Goal: Task Accomplishment & Management: Use online tool/utility

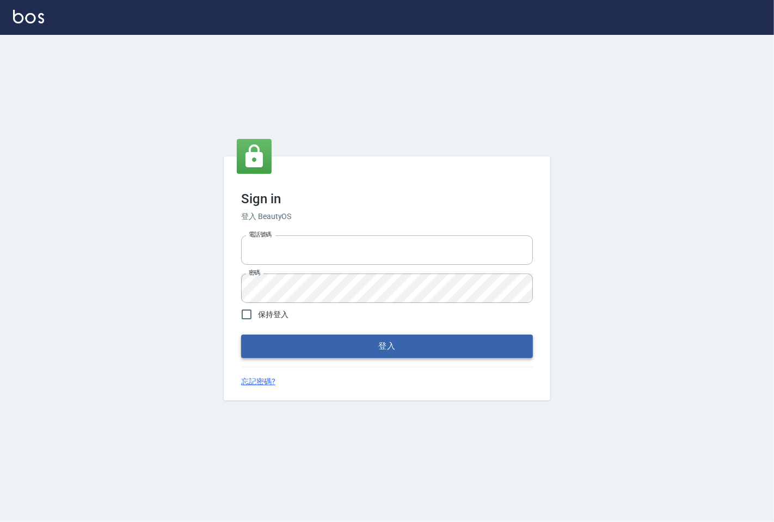
type input "1000"
click at [328, 345] on button "登入" at bounding box center [387, 345] width 292 height 23
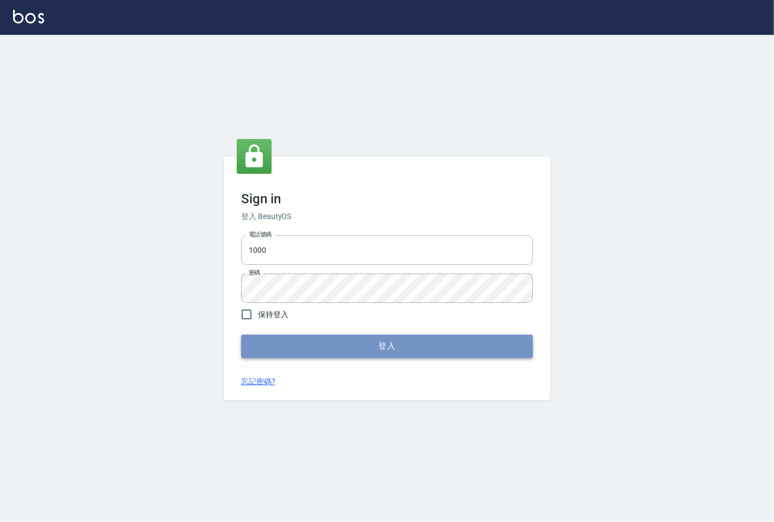
click at [289, 336] on button "登入" at bounding box center [387, 345] width 292 height 23
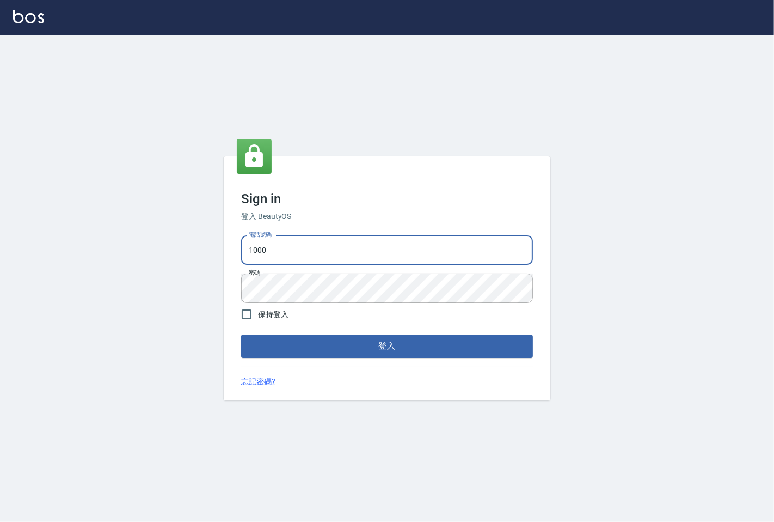
click at [276, 255] on input "1000" at bounding box center [387, 249] width 292 height 29
type input "25331148"
click at [331, 338] on button "登入" at bounding box center [387, 345] width 292 height 23
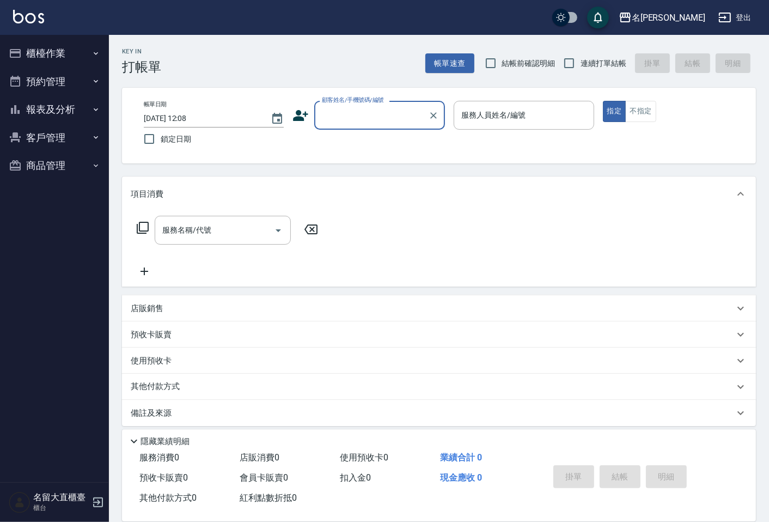
click at [317, 116] on div "顧客姓名/手機號碼/編號" at bounding box center [379, 115] width 131 height 29
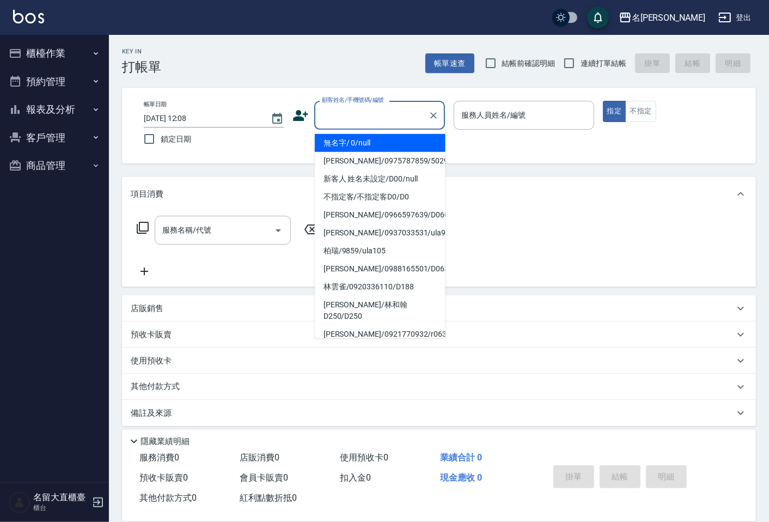
click at [356, 143] on li "無名字/ 0/null" at bounding box center [380, 143] width 131 height 18
type input "無名字/ 0/null"
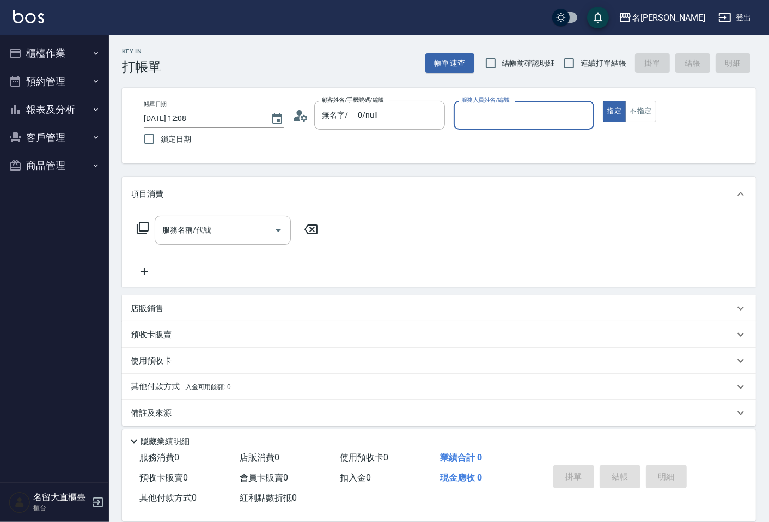
click at [477, 121] on input "服務人員姓名/編號" at bounding box center [524, 115] width 130 height 19
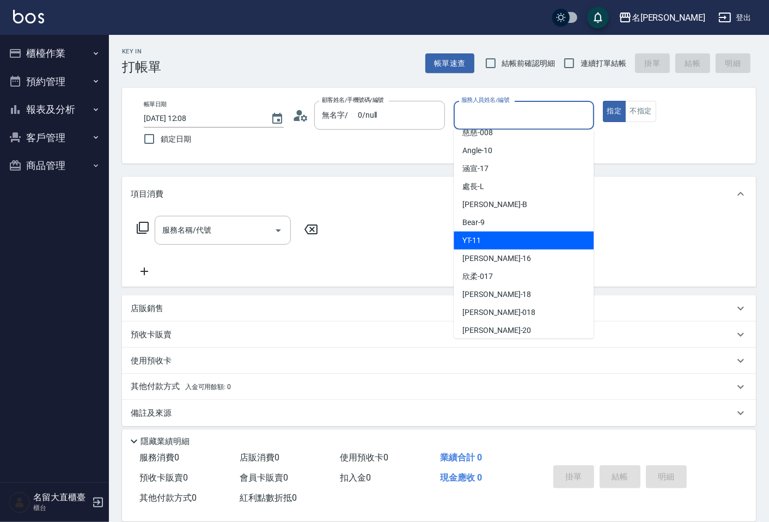
scroll to position [159, 0]
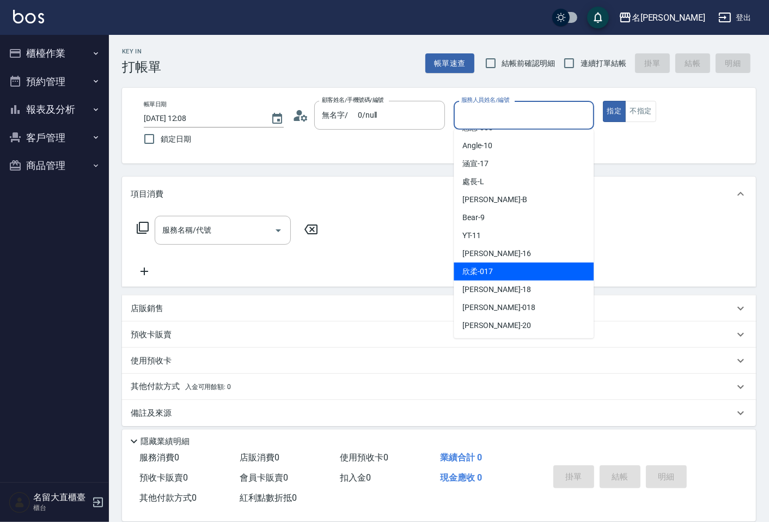
click at [505, 270] on div "欣柔 -017" at bounding box center [524, 272] width 140 height 18
type input "欣柔-017"
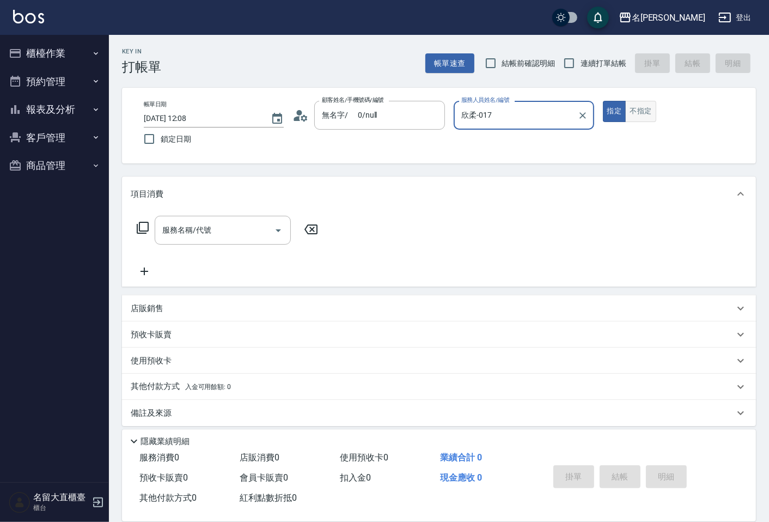
click at [634, 112] on button "不指定" at bounding box center [640, 111] width 31 height 21
click at [227, 232] on input "服務名稱/代號" at bounding box center [215, 230] width 110 height 19
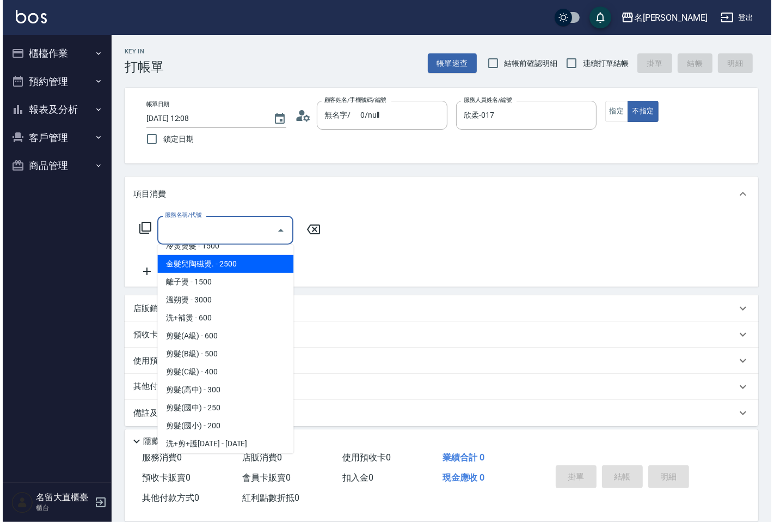
scroll to position [0, 0]
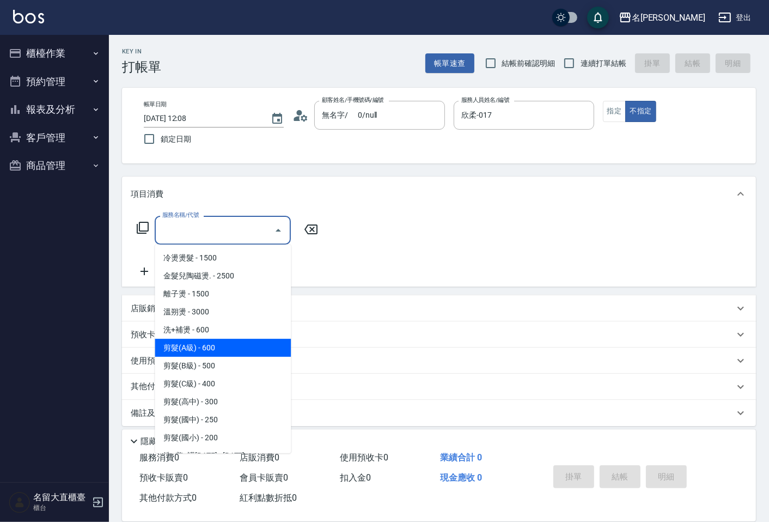
click at [219, 347] on span "剪髮(A級) - 600" at bounding box center [223, 348] width 136 height 18
type input "剪髮(A級)(301)"
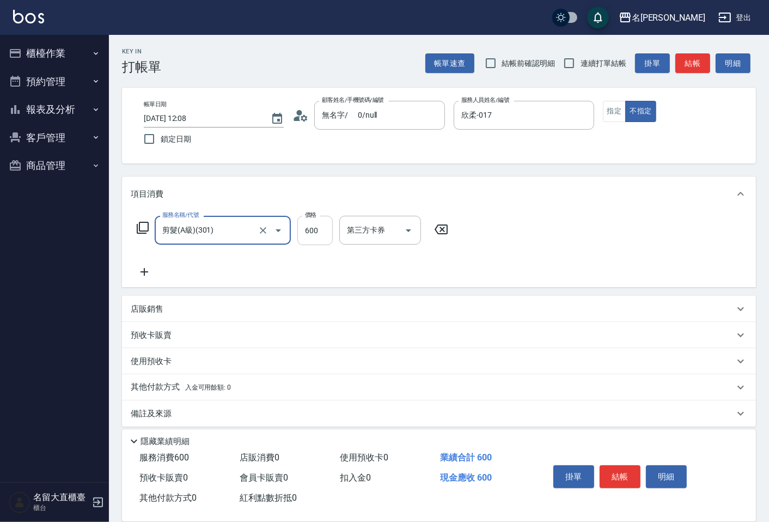
click at [304, 242] on input "600" at bounding box center [314, 230] width 35 height 29
type input "200"
click at [613, 466] on button "結帳" at bounding box center [620, 476] width 41 height 23
